Goal: Navigation & Orientation: Find specific page/section

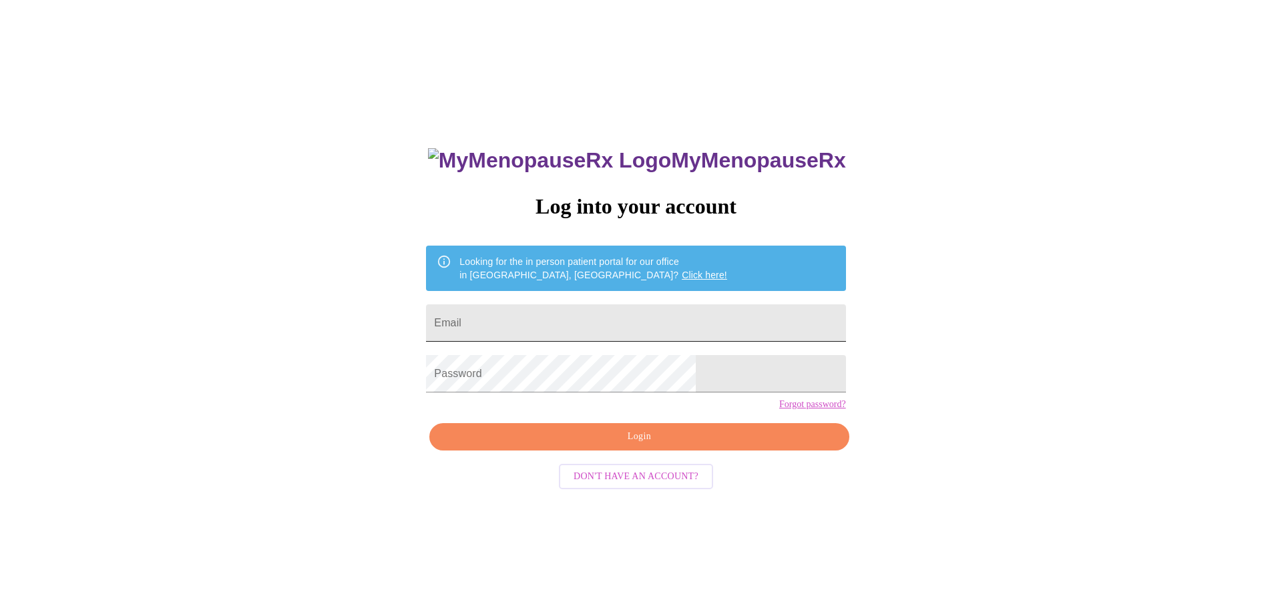
click at [574, 320] on input "Email" at bounding box center [635, 322] width 419 height 37
type input "bternet@yahoo.com"
click at [409, 373] on div "MyMenopauseRx Log into your account Looking for the in person patient portal fo…" at bounding box center [635, 370] width 1261 height 730
click at [608, 475] on div "MyMenopauseRx Log into your account Looking for the in person patient portal fo…" at bounding box center [636, 431] width 446 height 608
click at [612, 445] on span "Login" at bounding box center [639, 437] width 389 height 17
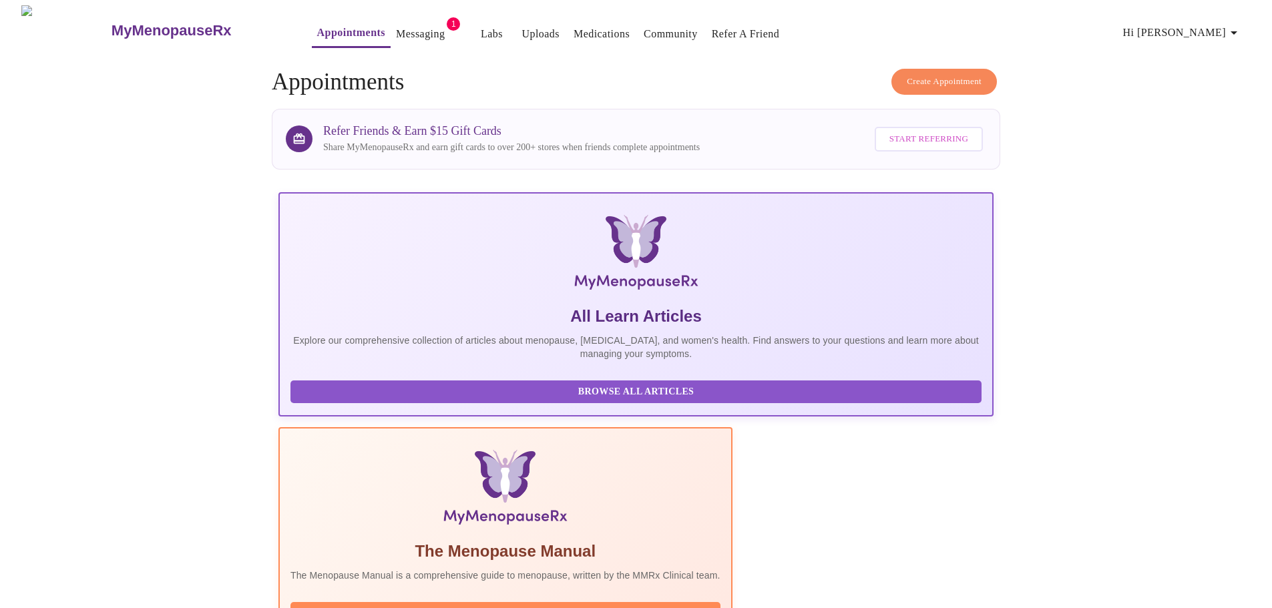
click at [396, 27] on link "Messaging" at bounding box center [420, 34] width 49 height 19
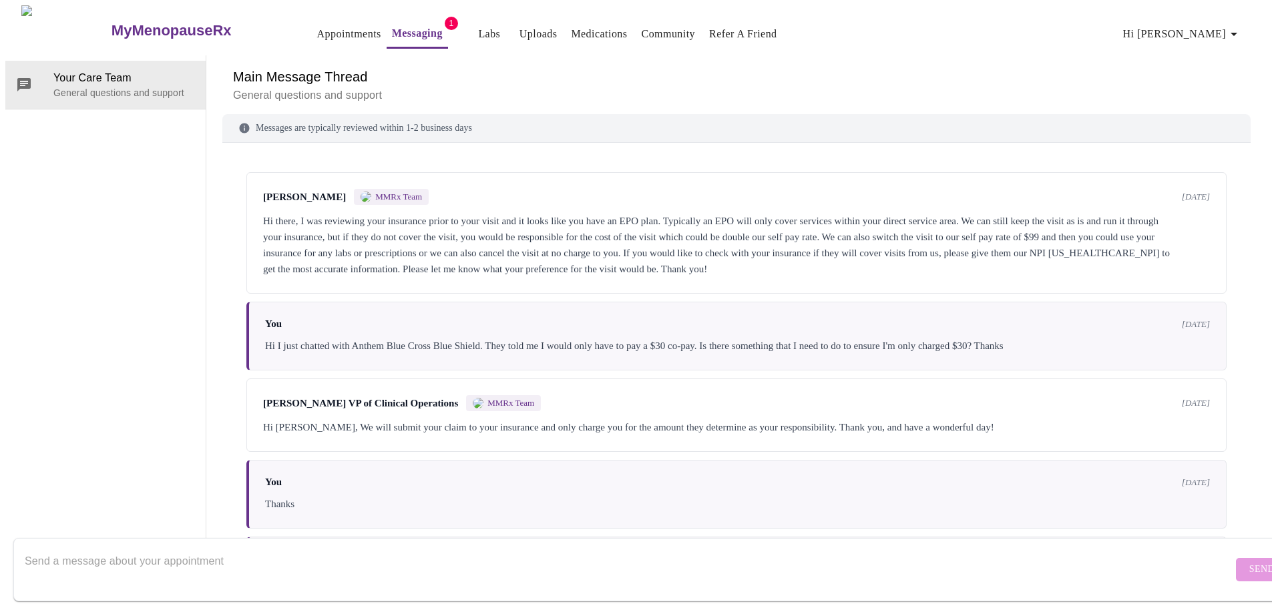
click at [478, 31] on link "Labs" at bounding box center [489, 34] width 22 height 19
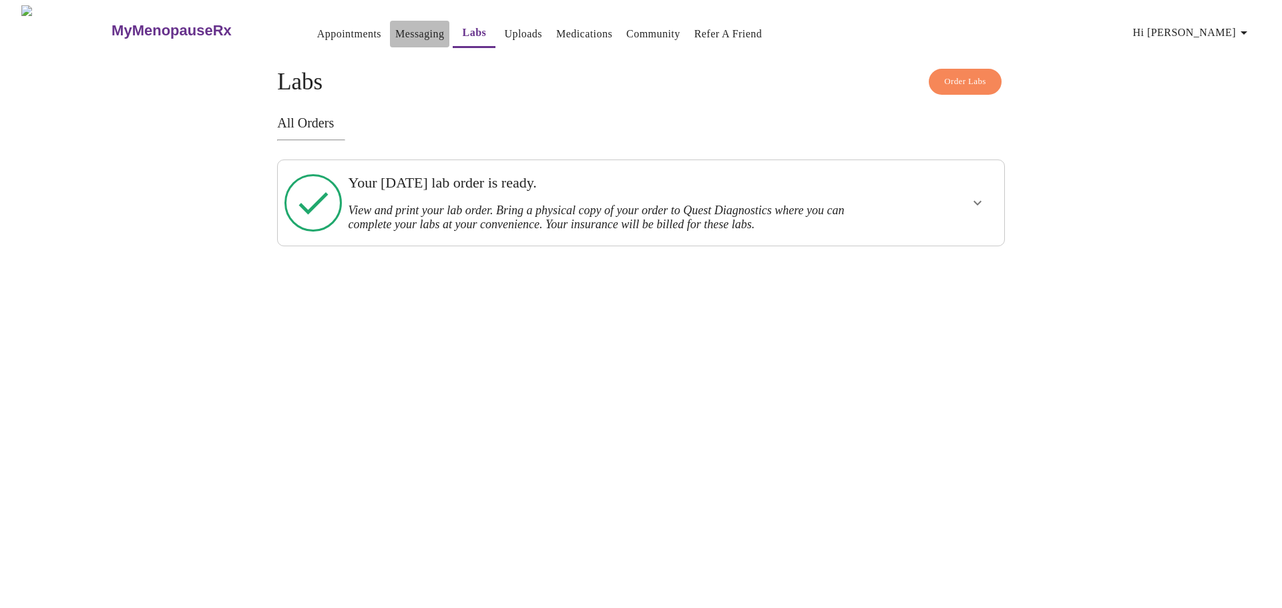
click at [395, 29] on link "Messaging" at bounding box center [419, 34] width 49 height 19
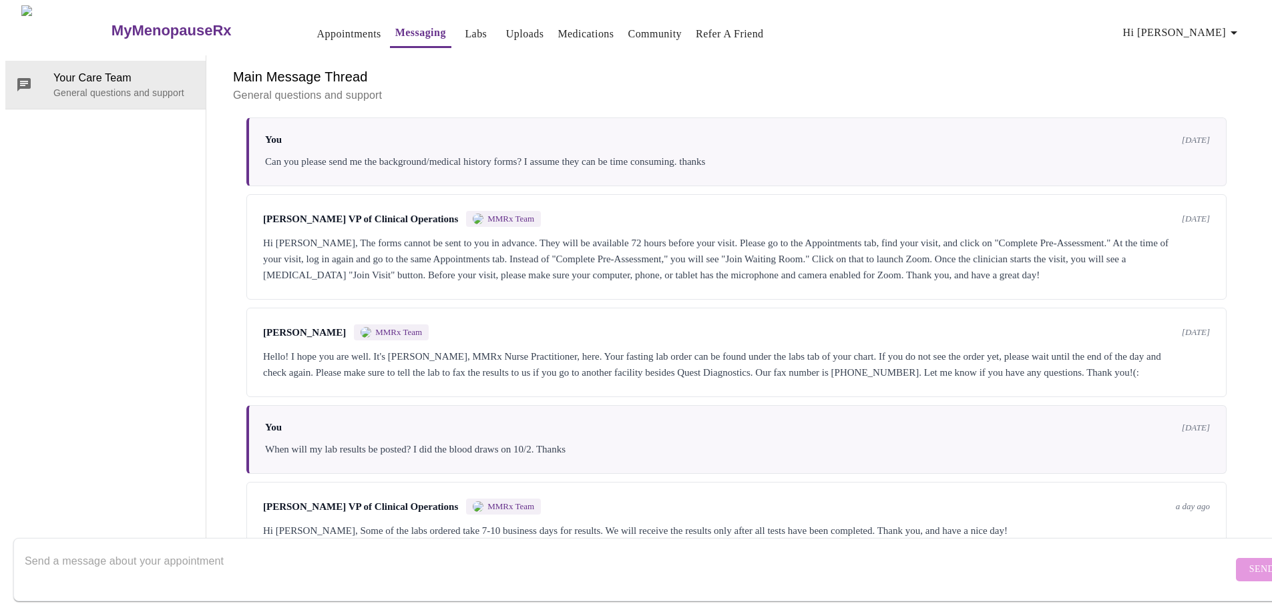
scroll to position [464, 0]
